Goal: Information Seeking & Learning: Learn about a topic

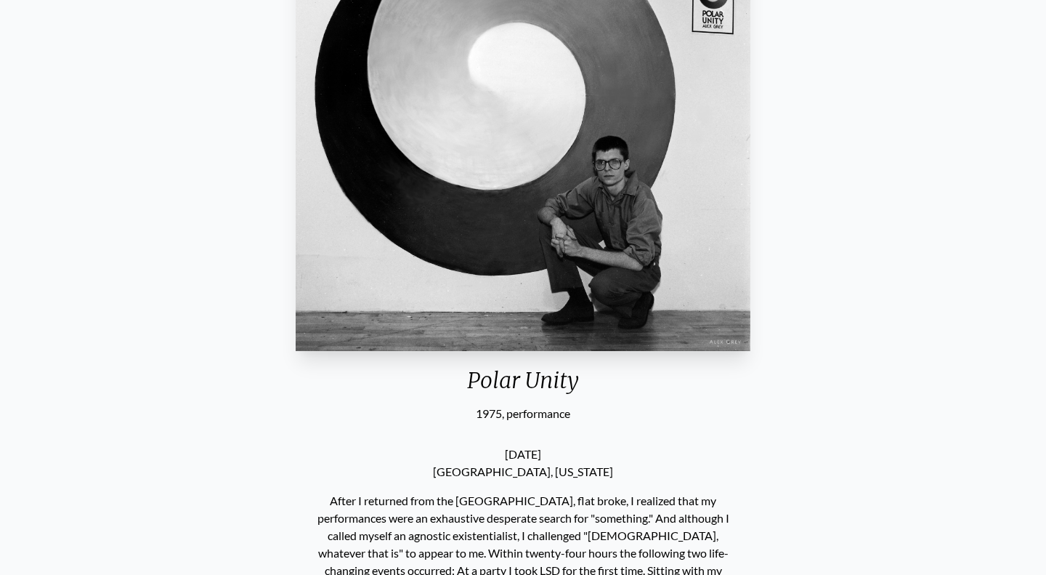
scroll to position [283, 0]
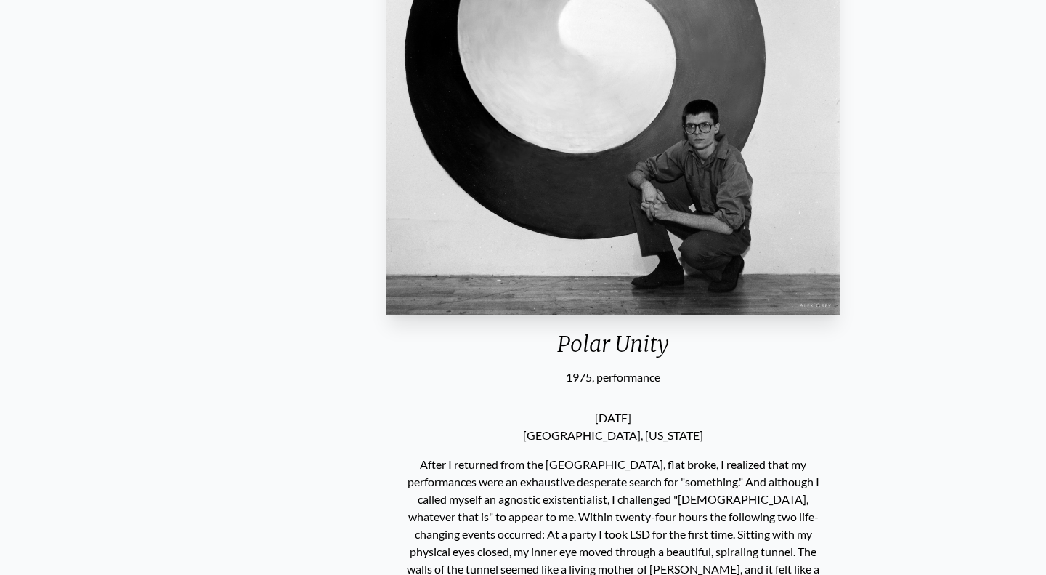
click at [553, 382] on div "Polar Unity 1975, performance" at bounding box center [613, 117] width 467 height 537
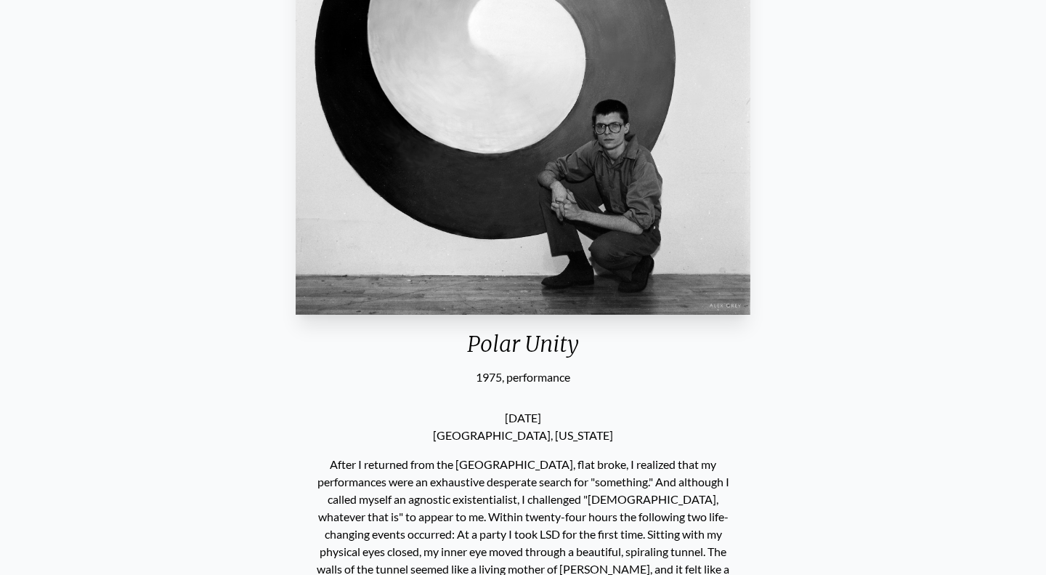
click at [500, 341] on div "Polar Unity" at bounding box center [523, 349] width 467 height 38
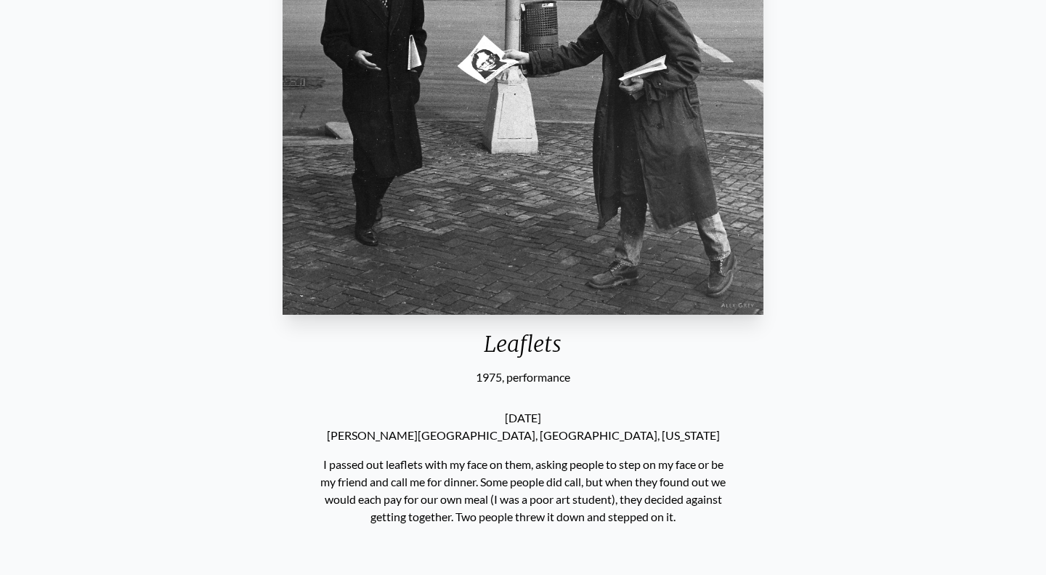
click at [520, 344] on div "Leaflets" at bounding box center [523, 349] width 492 height 38
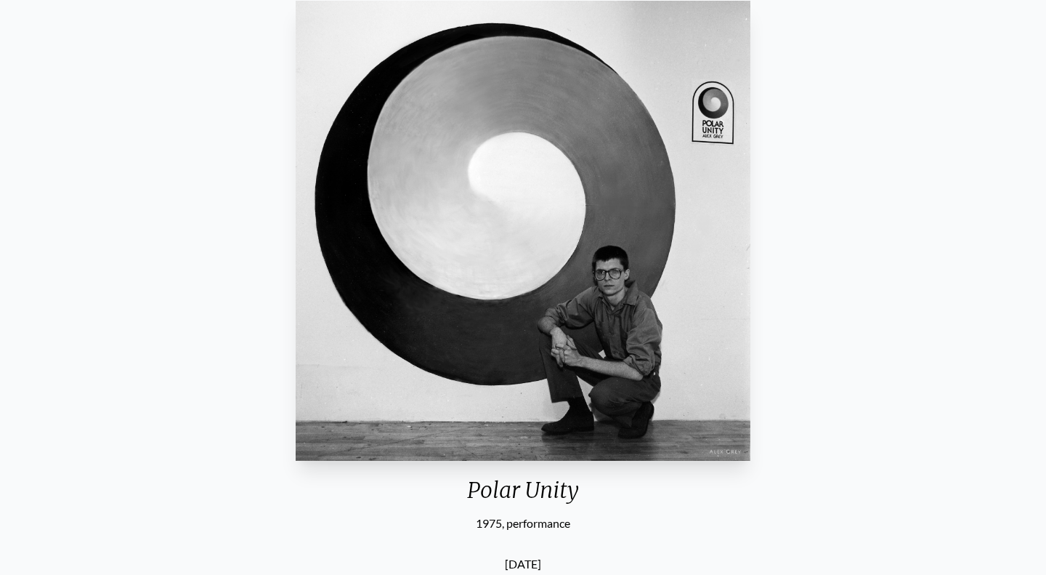
scroll to position [136, 0]
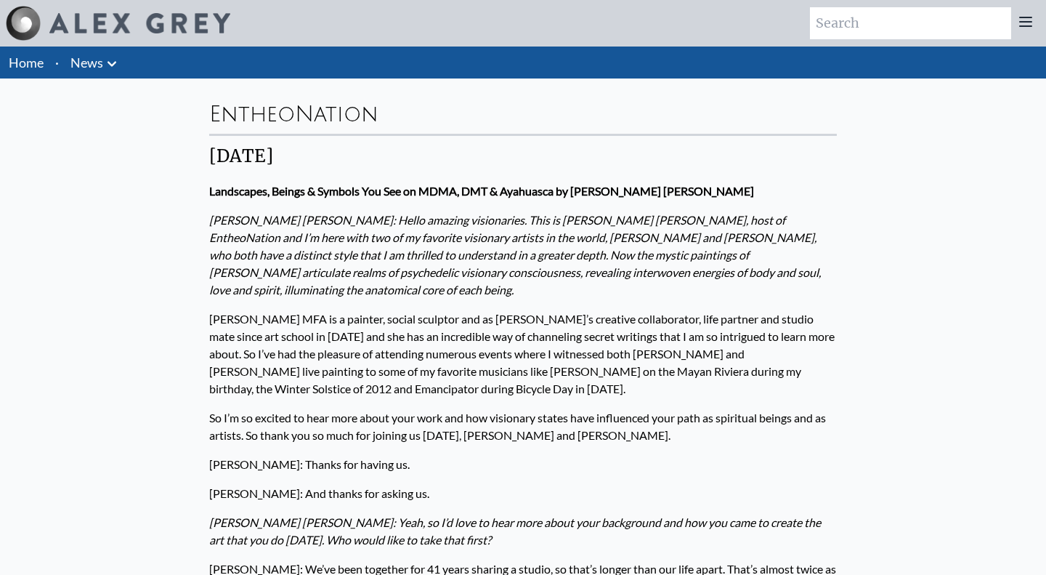
click at [519, 271] on em "[PERSON_NAME] [PERSON_NAME]: Hello amazing visionaries. This is [PERSON_NAME] […" at bounding box center [515, 255] width 612 height 84
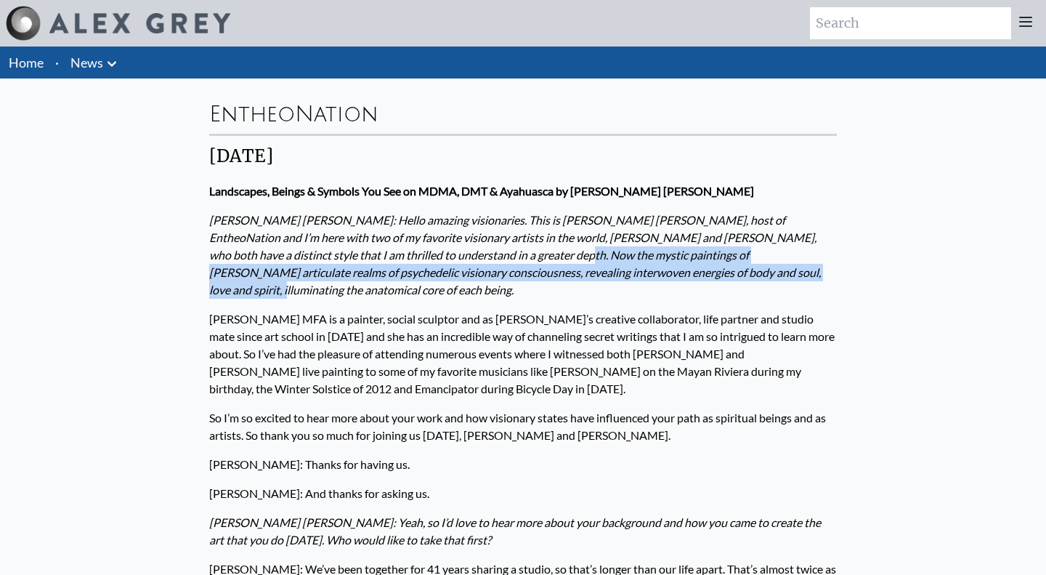
drag, startPoint x: 477, startPoint y: 257, endPoint x: 728, endPoint y: 269, distance: 250.9
click at [728, 270] on p "Lorna Liana: Hello amazing visionaries. This is Lorna Liana, host of EntheoNati…" at bounding box center [523, 255] width 628 height 99
copy em "articulate realms of psychedelic visionary consciousness, revealing interwoven …"
